Goal: Task Accomplishment & Management: Manage account settings

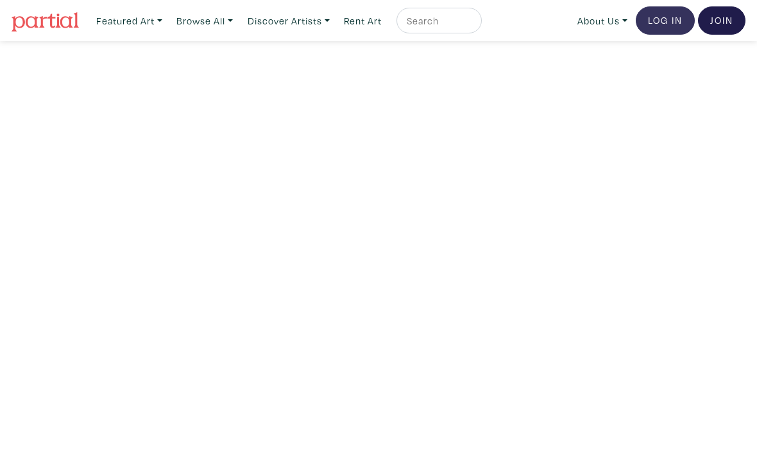
click at [644, 24] on link "Log In" at bounding box center [665, 20] width 59 height 28
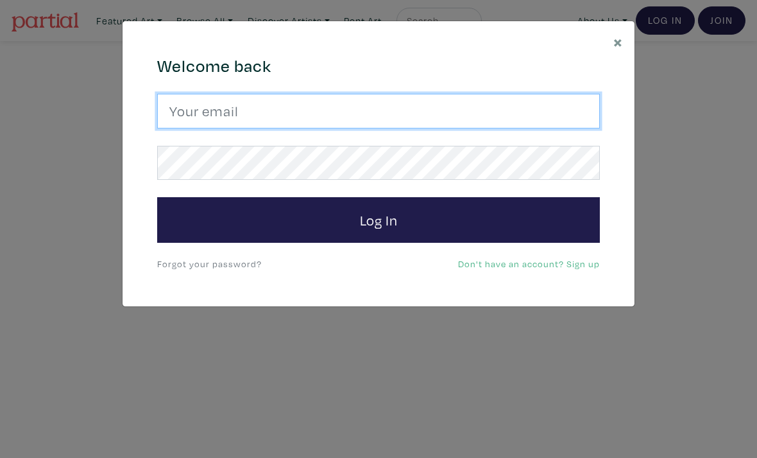
click at [318, 113] on input "email" at bounding box center [378, 111] width 443 height 35
type input "[PERSON_NAME][EMAIL_ADDRESS][DOMAIN_NAME]"
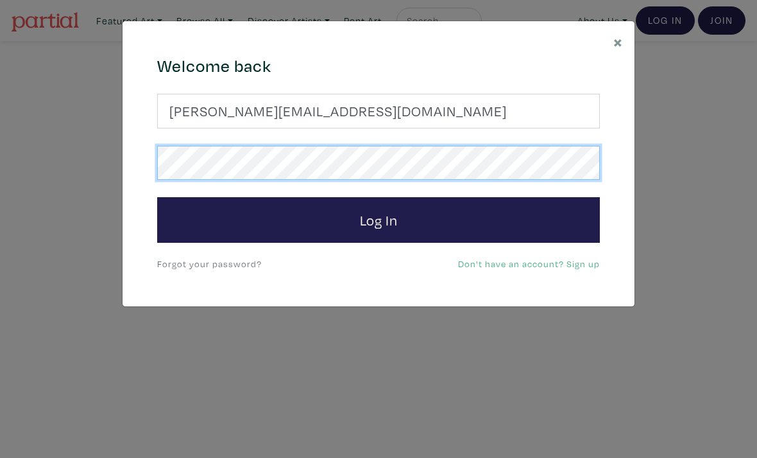
click at [379, 219] on button "Log In" at bounding box center [378, 220] width 443 height 46
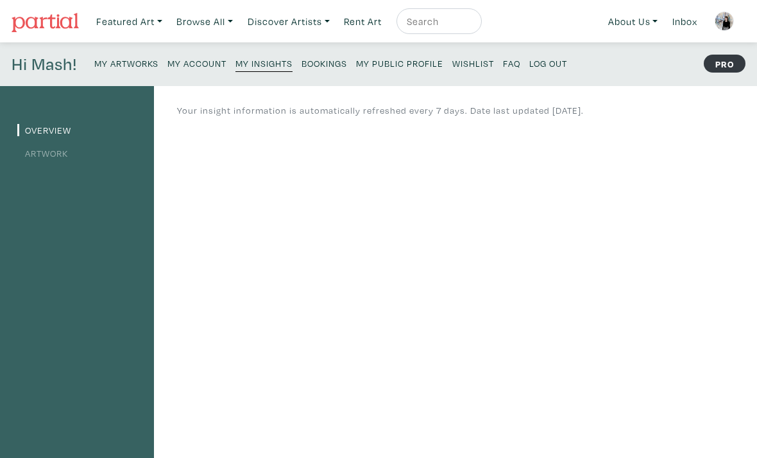
click at [49, 155] on link "Artwork" at bounding box center [42, 153] width 51 height 12
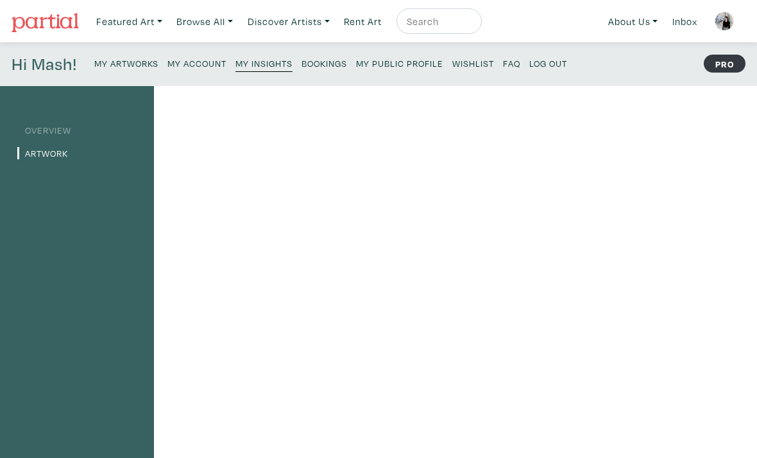
click at [126, 61] on small "My Artworks" at bounding box center [126, 63] width 64 height 12
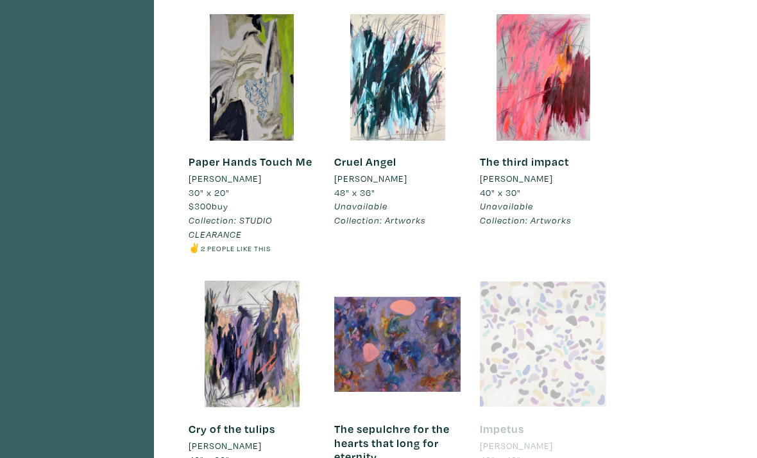
scroll to position [4362, 0]
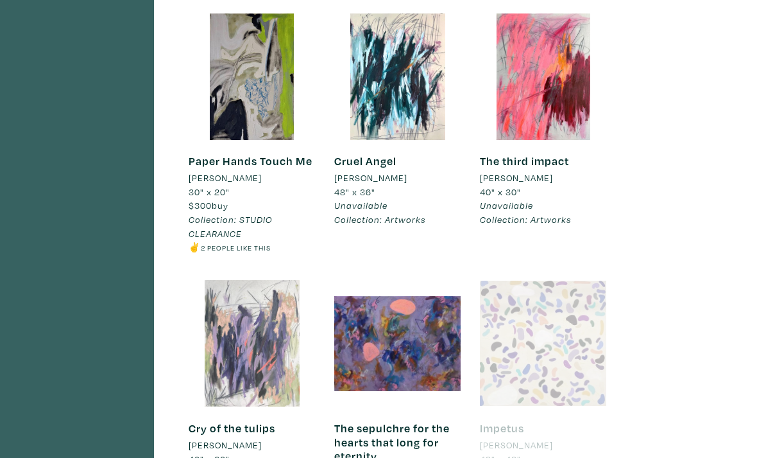
click at [265, 301] on div at bounding box center [252, 343] width 126 height 126
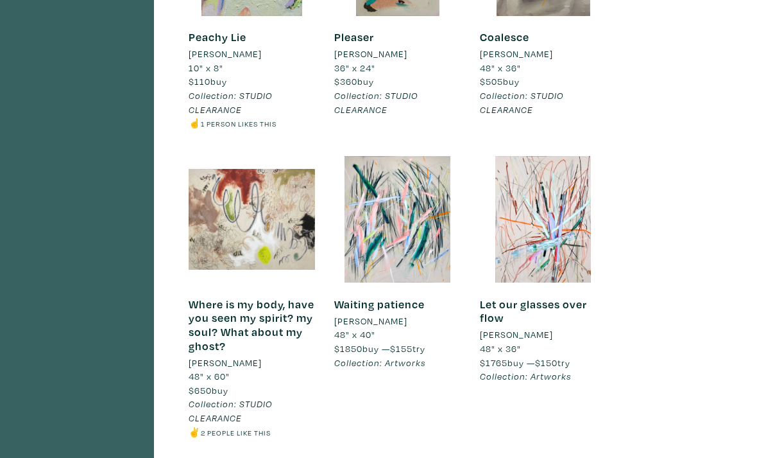
scroll to position [0, 0]
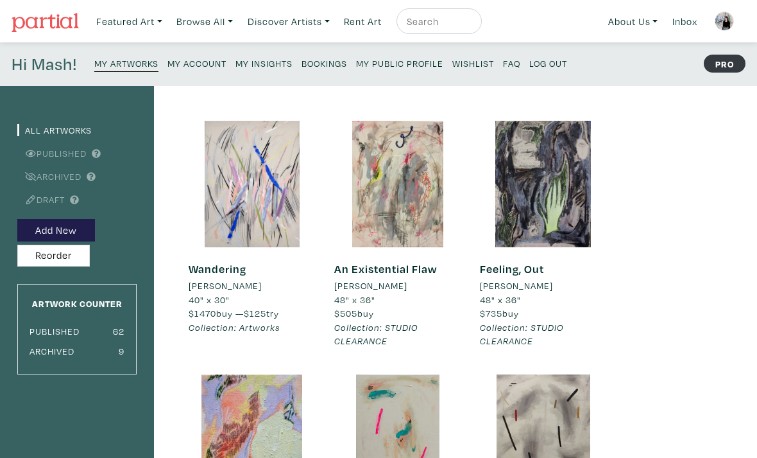
click at [722, 22] on img at bounding box center [724, 21] width 19 height 19
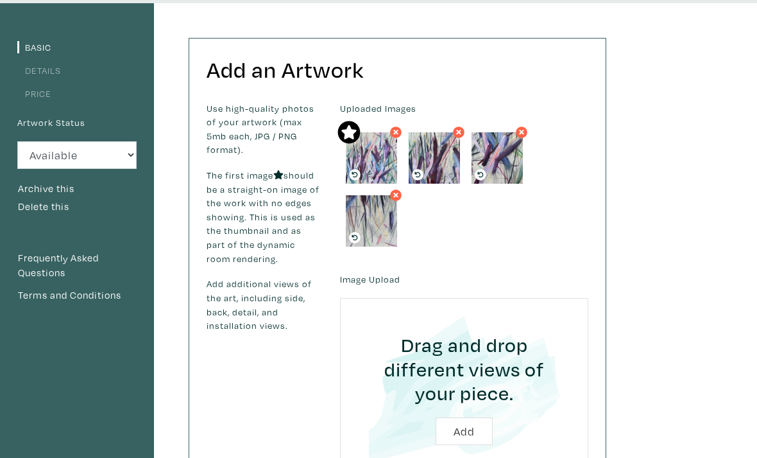
scroll to position [82, 0]
click at [34, 94] on link "Price" at bounding box center [34, 94] width 34 height 12
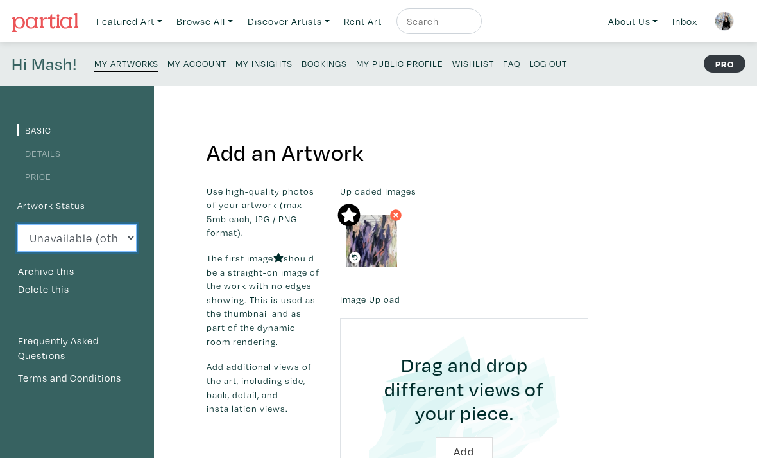
click at [102, 243] on select "Available Sold Rented Unavailable (other reason)" at bounding box center [76, 238] width 119 height 28
select select "1"
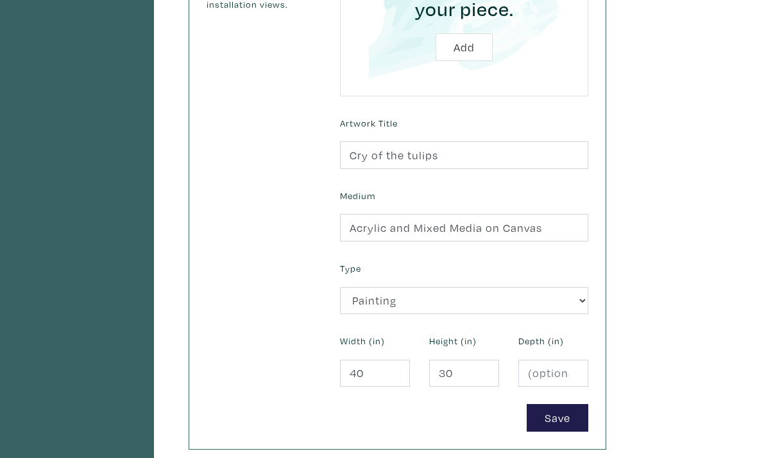
scroll to position [404, 0]
click at [575, 413] on button "Save" at bounding box center [558, 418] width 62 height 28
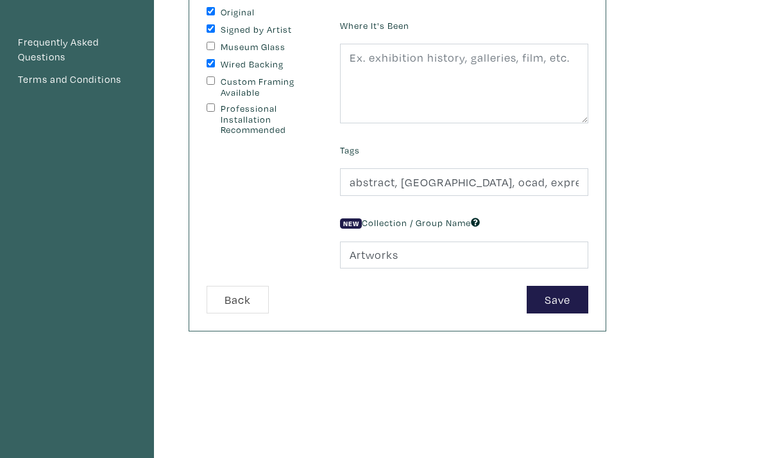
scroll to position [303, 0]
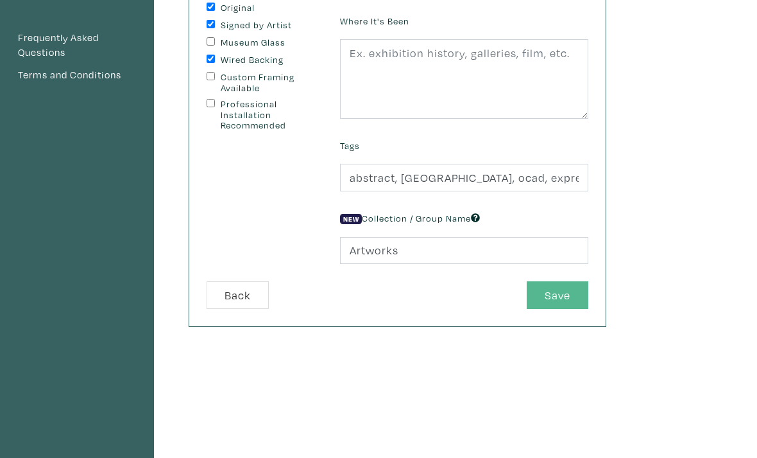
click at [544, 291] on button "Save" at bounding box center [558, 295] width 62 height 28
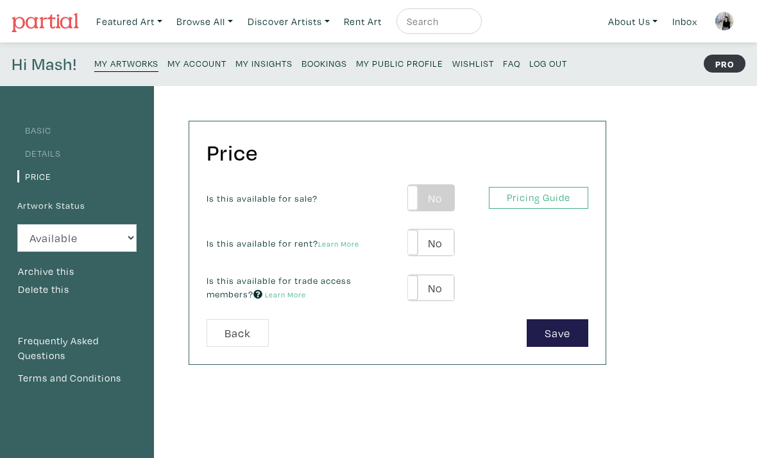
click at [444, 196] on label "No" at bounding box center [431, 198] width 46 height 26
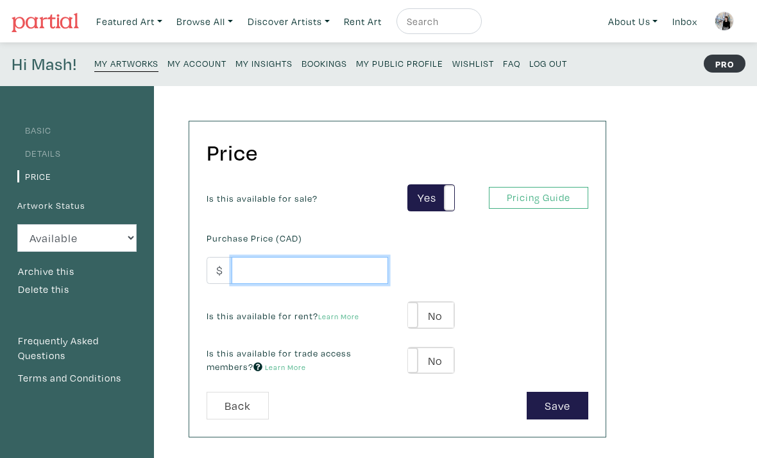
click at [352, 283] on input "number" at bounding box center [310, 271] width 157 height 28
type input "1470"
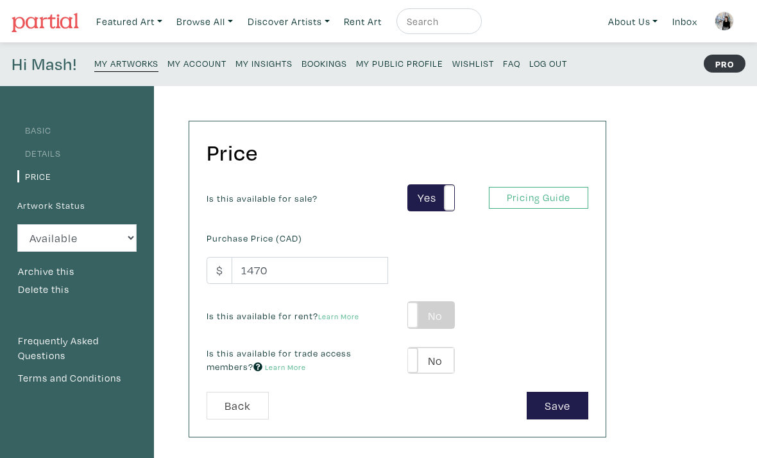
click at [447, 309] on label "No" at bounding box center [431, 315] width 46 height 26
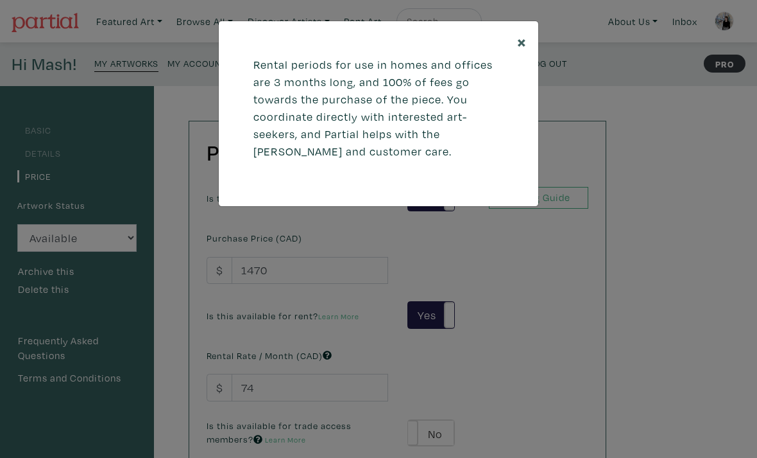
click at [519, 44] on span "×" at bounding box center [522, 41] width 10 height 22
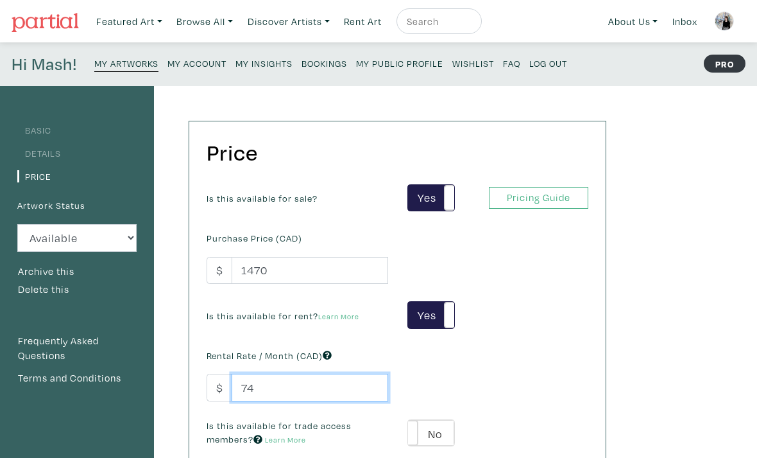
click at [302, 393] on input "74" at bounding box center [310, 387] width 157 height 28
type input "7"
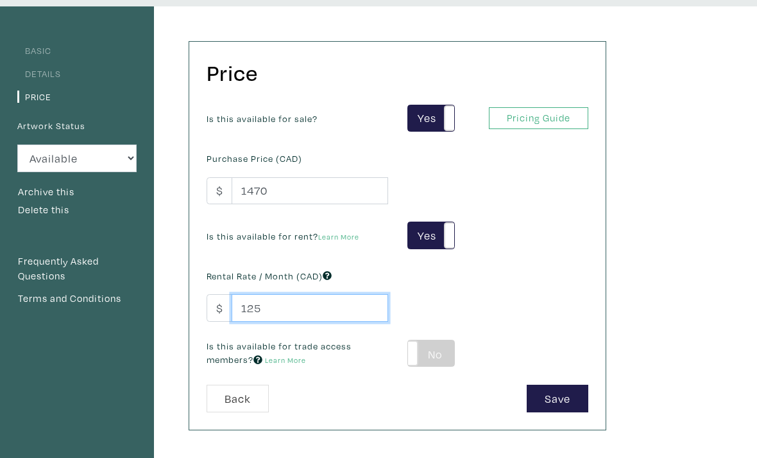
type input "125"
click at [436, 344] on label "No" at bounding box center [431, 353] width 46 height 26
type input "88"
type input "265"
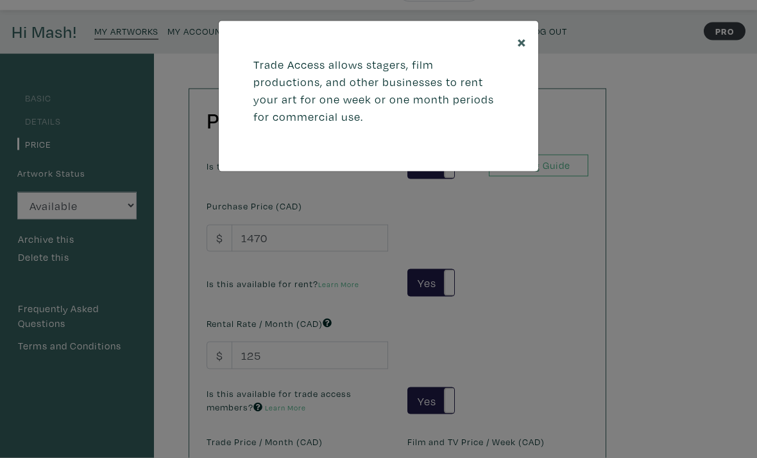
click at [521, 39] on span "×" at bounding box center [522, 41] width 10 height 22
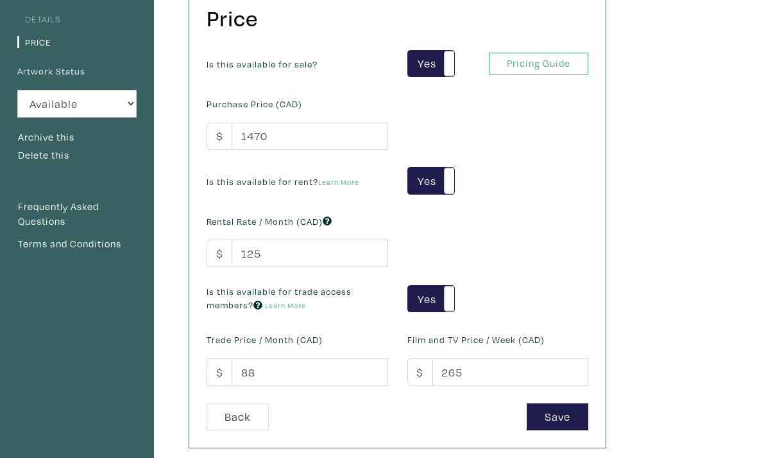
scroll to position [152, 0]
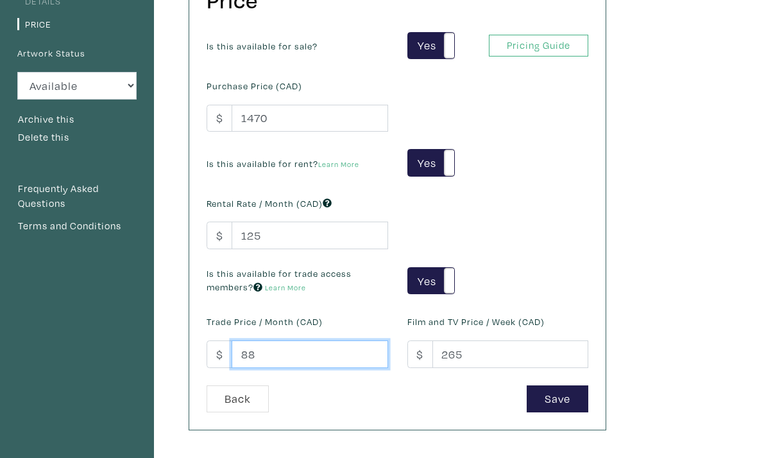
click at [308, 351] on input "88" at bounding box center [310, 354] width 157 height 28
type input "115"
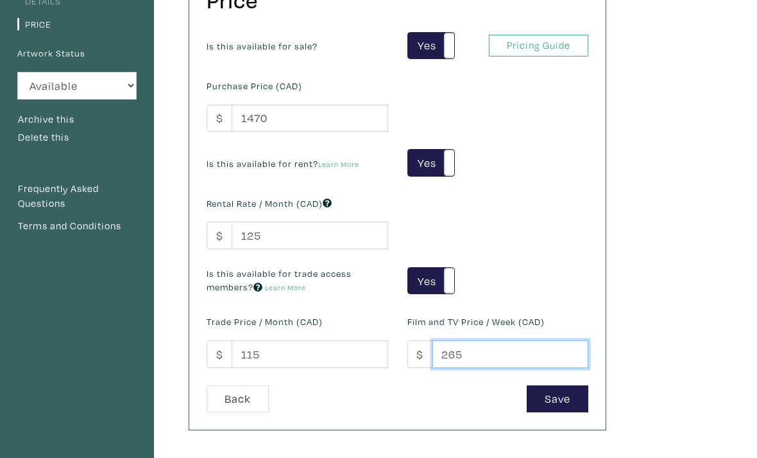
click at [503, 355] on input "265" at bounding box center [511, 354] width 157 height 28
type input "250"
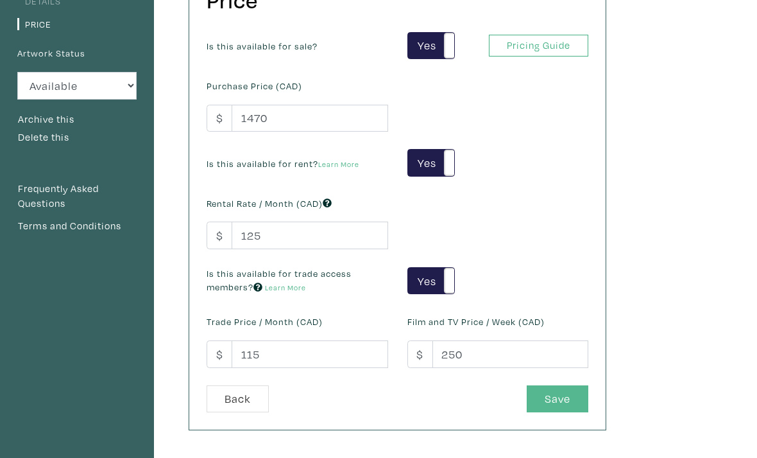
click at [563, 404] on button "Save" at bounding box center [558, 399] width 62 height 28
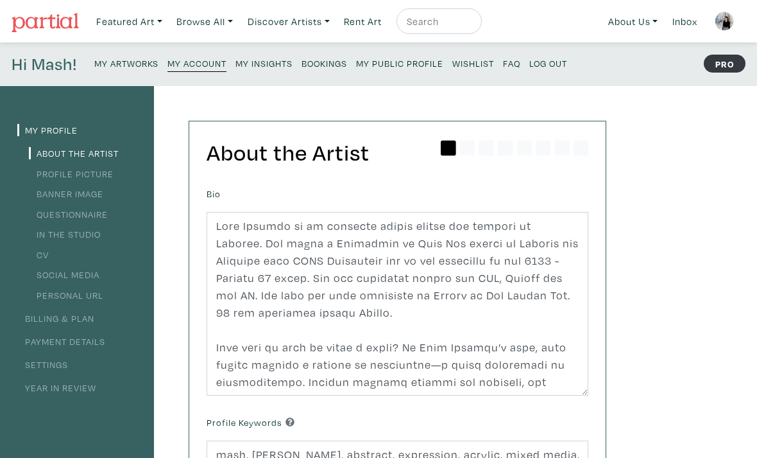
click at [422, 62] on small "My Public Profile" at bounding box center [399, 63] width 87 height 12
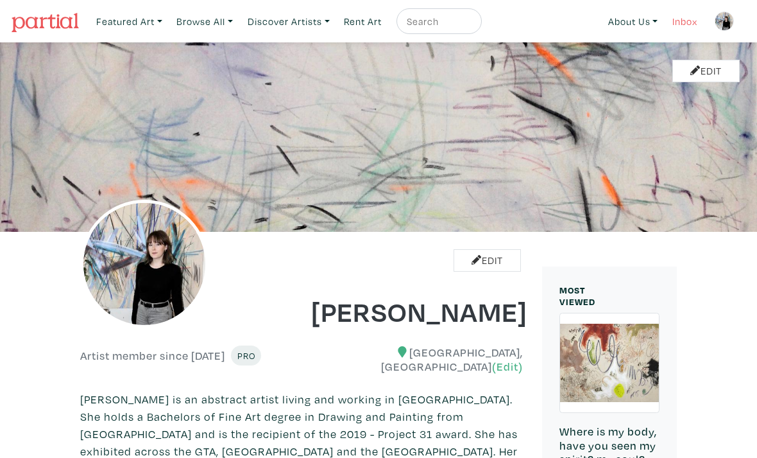
click at [687, 11] on link "Inbox" at bounding box center [685, 21] width 37 height 26
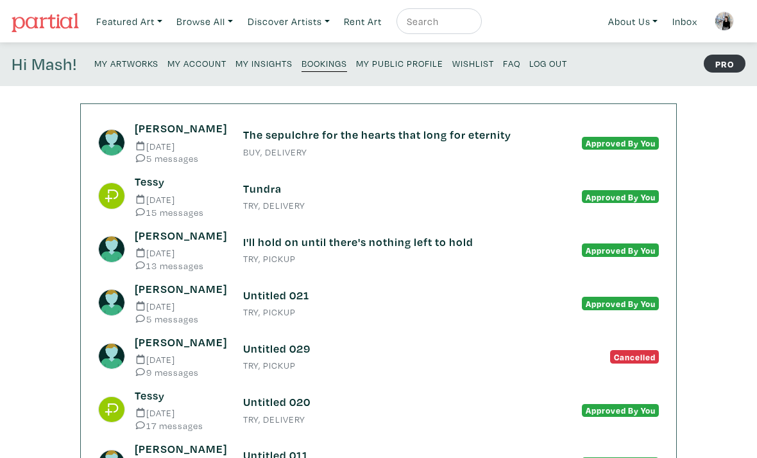
click at [54, 15] on img at bounding box center [45, 22] width 67 height 19
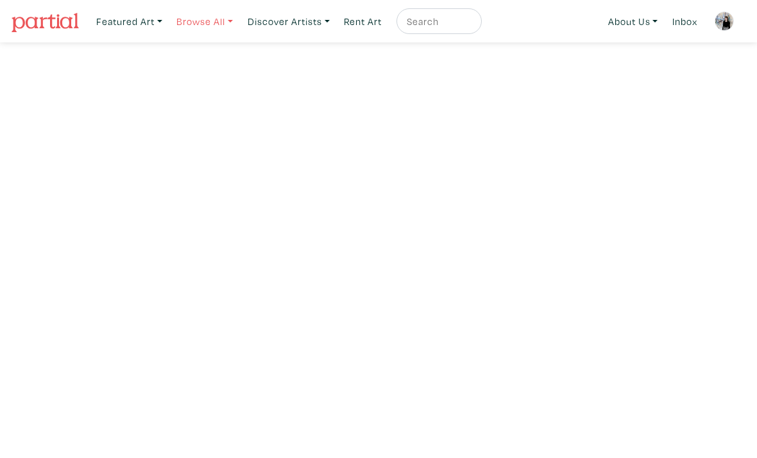
click at [220, 13] on link "Browse All" at bounding box center [205, 21] width 68 height 26
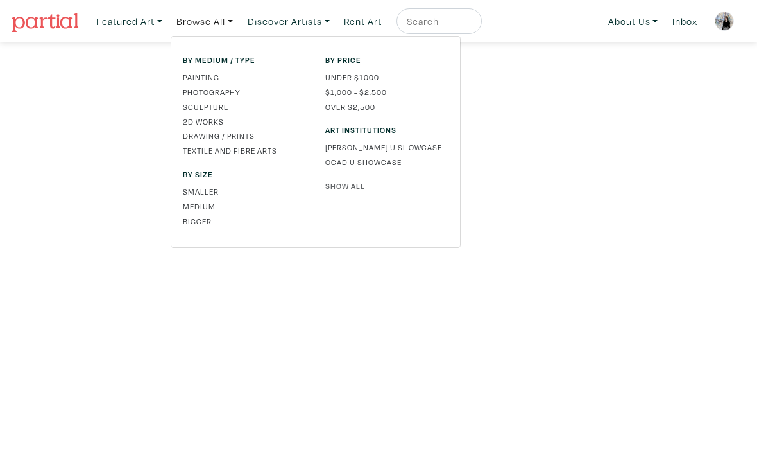
click at [351, 185] on link "Show All" at bounding box center [386, 186] width 123 height 12
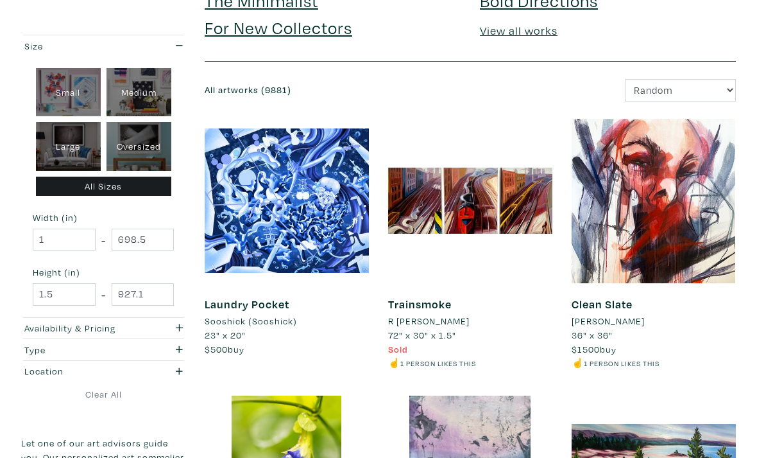
scroll to position [165, 0]
click at [702, 98] on select "Newest Random Price: Low to High Price: High to Low" at bounding box center [680, 90] width 111 height 22
select select "id"
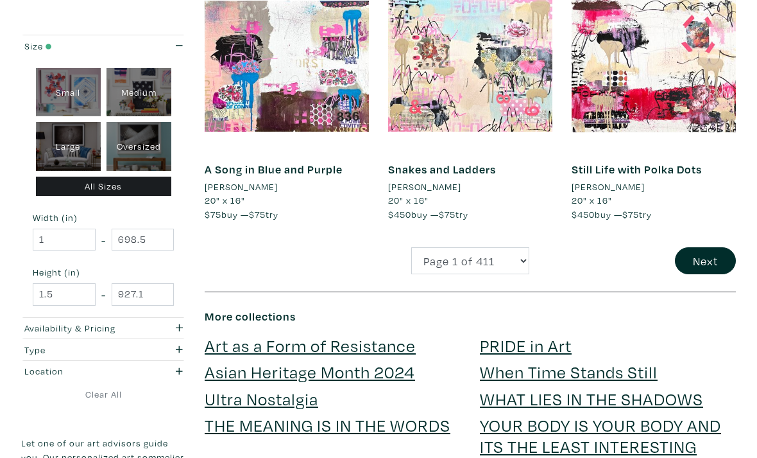
scroll to position [2182, 0]
click at [698, 247] on button "Next" at bounding box center [705, 261] width 61 height 28
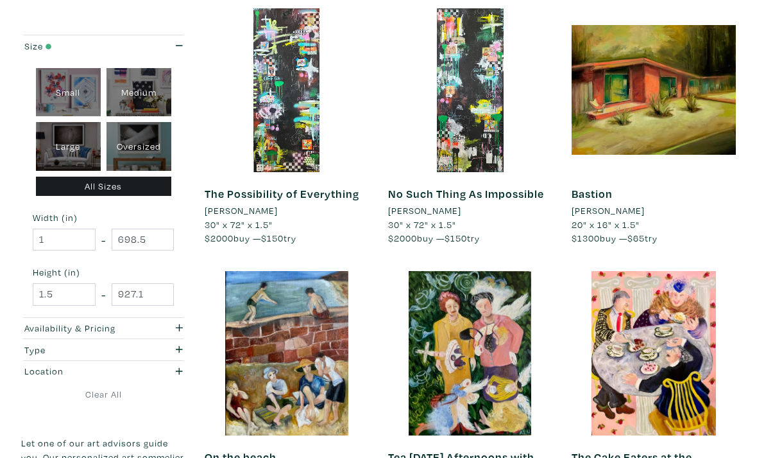
scroll to position [1074, 0]
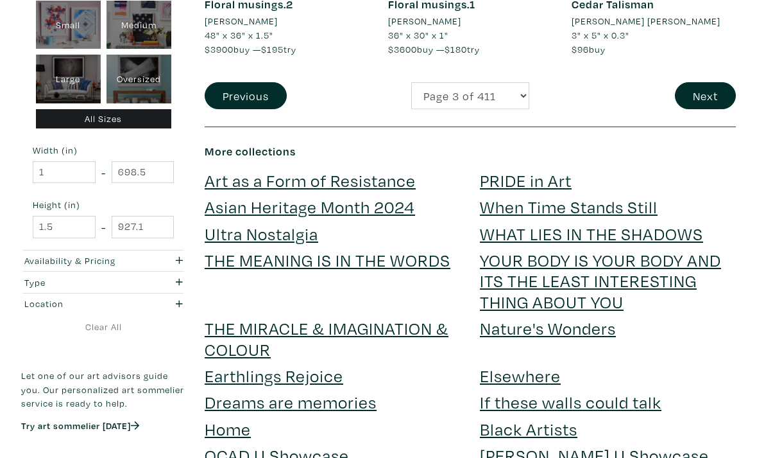
scroll to position [2416, 0]
click at [419, 249] on link "THE MEANING IS IN THE WORDS" at bounding box center [328, 260] width 246 height 22
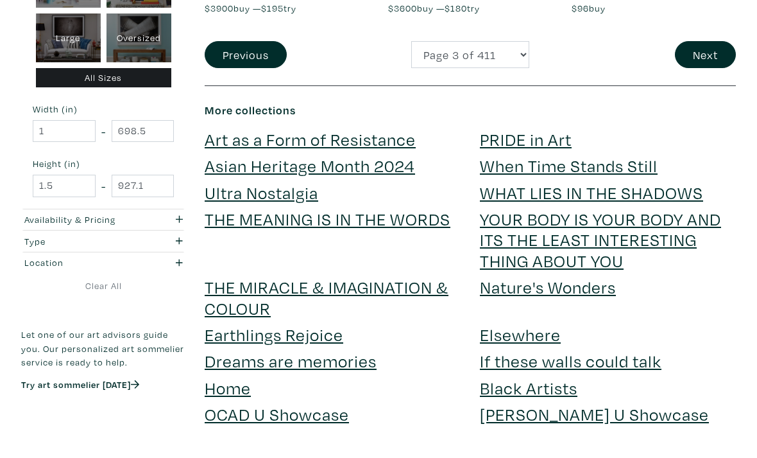
click at [613, 207] on link "YOUR BODY IS YOUR BODY AND ITS THE LEAST INTERESTING THING ABOUT YOU" at bounding box center [600, 239] width 241 height 64
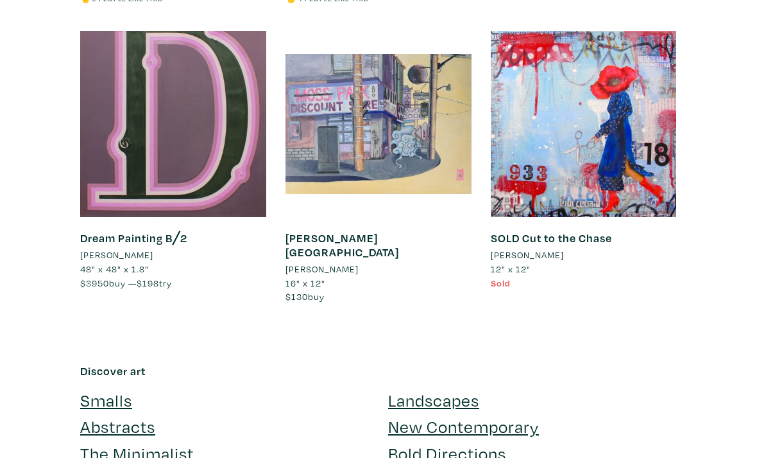
scroll to position [1732, 0]
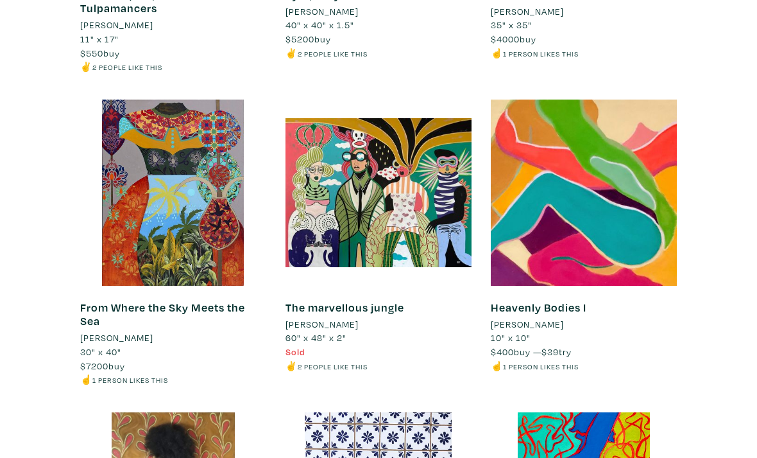
scroll to position [1709, 0]
